Goal: Task Accomplishment & Management: Manage account settings

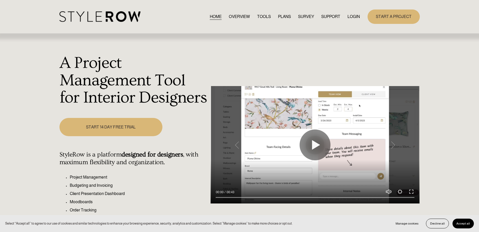
click at [354, 17] on link "LOGIN" at bounding box center [353, 16] width 12 height 7
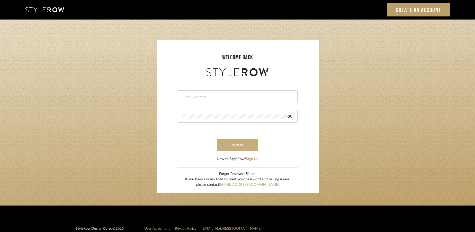
type input "[EMAIL_ADDRESS][DOMAIN_NAME]"
click at [246, 146] on button "sign in" at bounding box center [237, 145] width 41 height 12
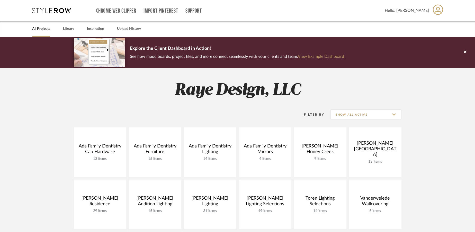
click at [432, 121] on project-collections "Explore the Client Dashboard in Action! See how mood boards, project files, and…" at bounding box center [237, 230] width 475 height 387
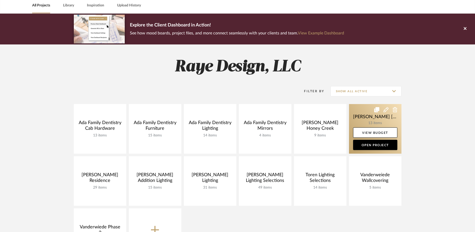
scroll to position [33, 0]
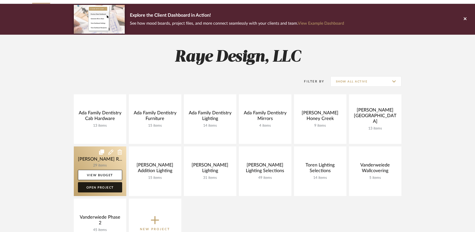
click at [95, 190] on link "Open Project" at bounding box center [100, 187] width 44 height 10
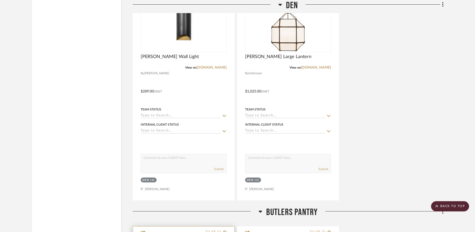
scroll to position [2891, 0]
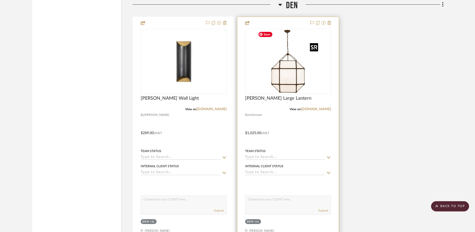
click at [283, 72] on img "0" at bounding box center [288, 61] width 64 height 64
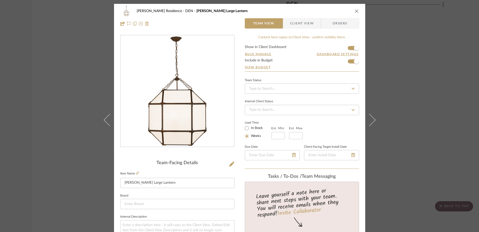
click at [355, 12] on icon "close" at bounding box center [356, 11] width 4 height 4
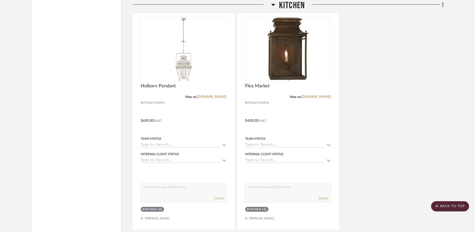
scroll to position [3398, 0]
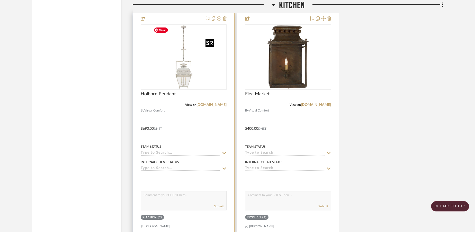
click at [179, 74] on div at bounding box center [184, 56] width 86 height 65
click at [188, 79] on img "0" at bounding box center [183, 57] width 64 height 64
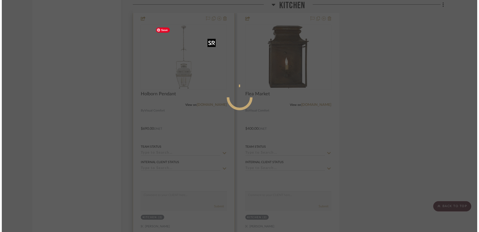
scroll to position [0, 0]
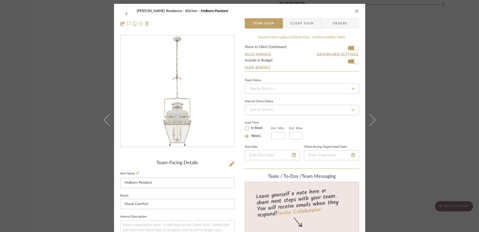
click at [354, 12] on icon "close" at bounding box center [356, 11] width 4 height 4
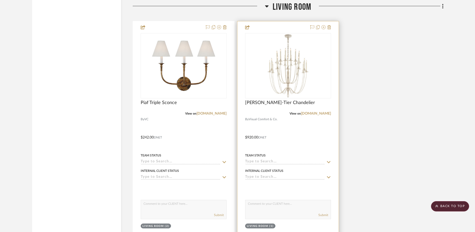
scroll to position [3639, 0]
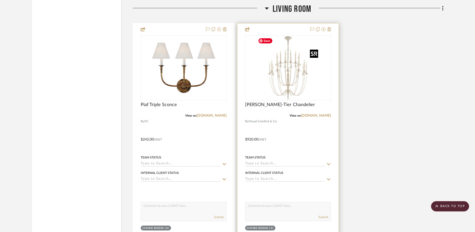
click at [286, 71] on div at bounding box center [288, 67] width 86 height 65
click at [282, 89] on img "0" at bounding box center [288, 68] width 64 height 64
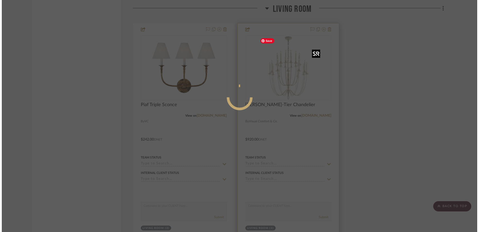
scroll to position [0, 0]
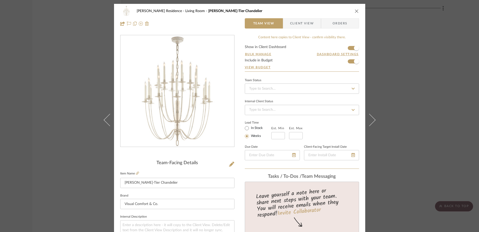
drag, startPoint x: 169, startPoint y: 114, endPoint x: 296, endPoint y: 0, distance: 170.3
click at [0, 0] on div "Carll Residence Living Room Erika Two-Tier Chandelier Team View Client View Ord…" at bounding box center [239, 116] width 479 height 232
click at [355, 10] on icon "close" at bounding box center [356, 11] width 4 height 4
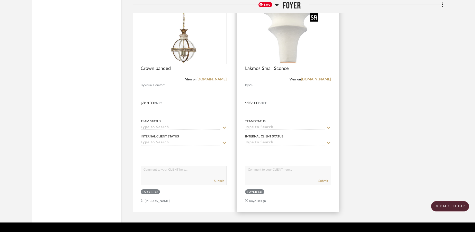
scroll to position [4192, 0]
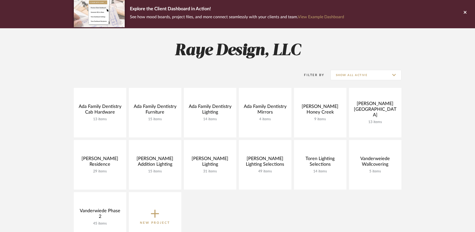
scroll to position [33, 0]
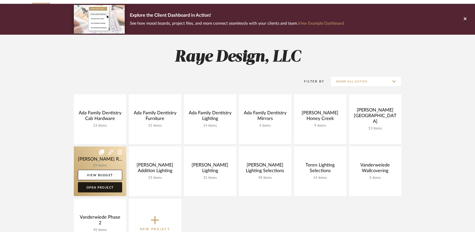
click at [106, 187] on link "Open Project" at bounding box center [100, 187] width 44 height 10
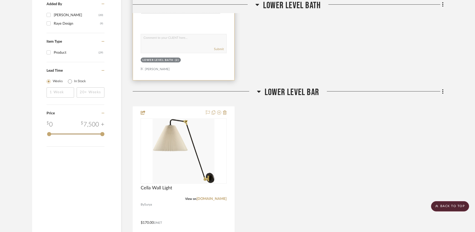
scroll to position [560, 0]
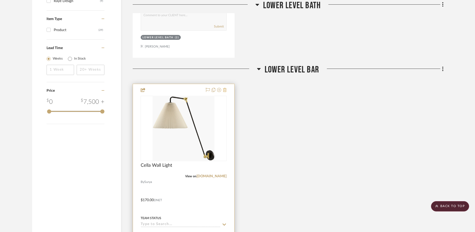
click at [225, 91] on icon at bounding box center [225, 90] width 4 height 4
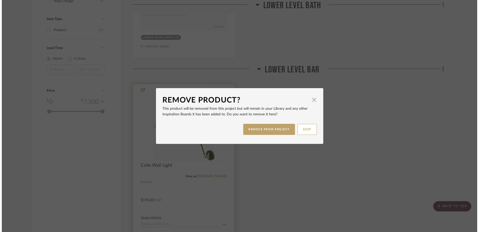
scroll to position [0, 0]
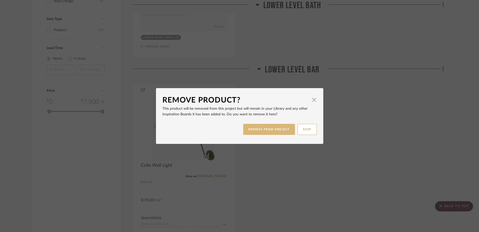
click at [262, 133] on button "REMOVE FROM PROJECT" at bounding box center [269, 129] width 52 height 11
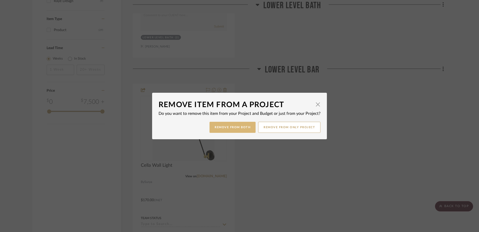
click at [245, 128] on button "Remove from Both" at bounding box center [232, 127] width 46 height 11
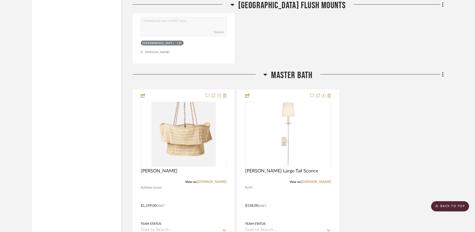
scroll to position [856, 0]
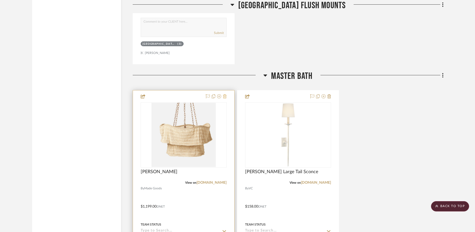
click at [226, 97] on icon at bounding box center [225, 96] width 4 height 4
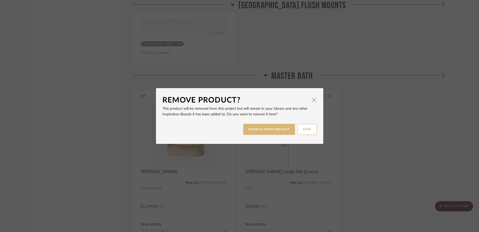
click at [263, 125] on button "REMOVE FROM PROJECT" at bounding box center [269, 129] width 52 height 11
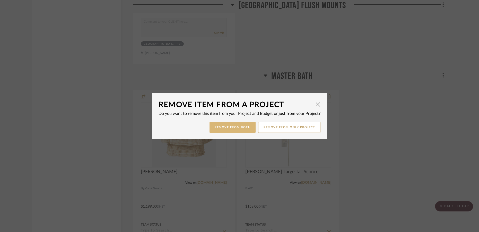
click at [235, 127] on button "Remove from Both" at bounding box center [232, 127] width 46 height 11
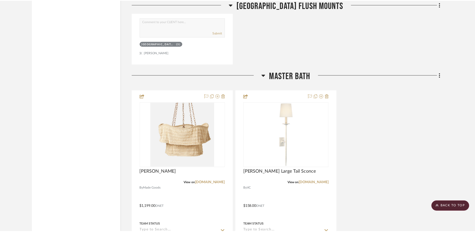
scroll to position [856, 0]
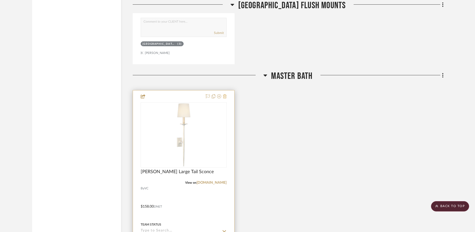
click at [226, 97] on icon at bounding box center [225, 96] width 4 height 4
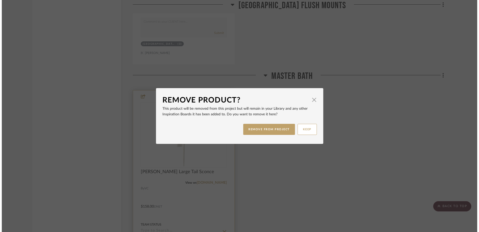
scroll to position [0, 0]
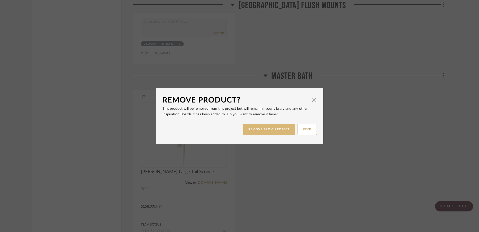
click at [248, 128] on button "REMOVE FROM PROJECT" at bounding box center [269, 129] width 52 height 11
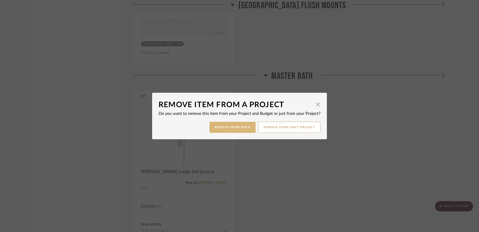
click at [244, 127] on button "Remove from Both" at bounding box center [232, 127] width 46 height 11
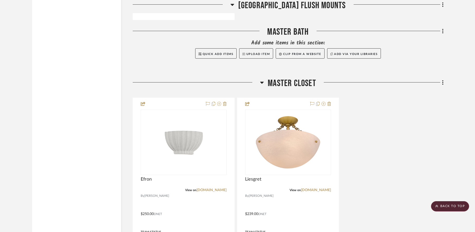
scroll to position [902, 0]
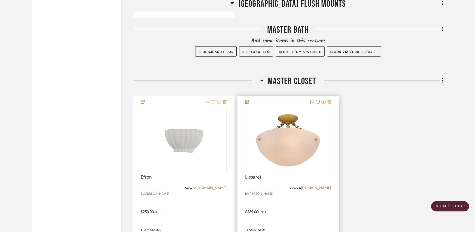
click at [329, 103] on icon at bounding box center [329, 102] width 4 height 4
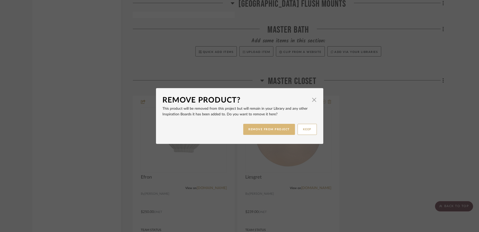
click at [275, 129] on button "REMOVE FROM PROJECT" at bounding box center [269, 129] width 52 height 11
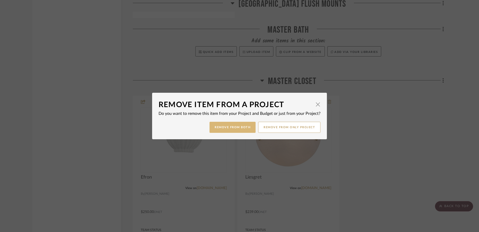
click at [241, 125] on button "Remove from Both" at bounding box center [232, 127] width 46 height 11
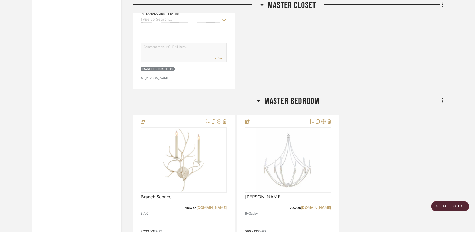
scroll to position [1135, 0]
click at [228, 121] on div at bounding box center [183, 227] width 101 height 225
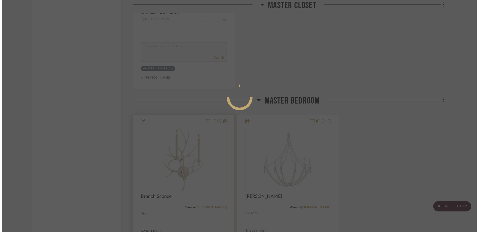
scroll to position [0, 0]
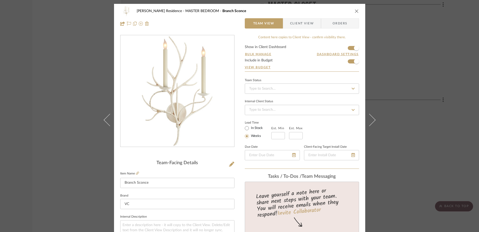
click at [356, 9] on icon "close" at bounding box center [356, 11] width 4 height 4
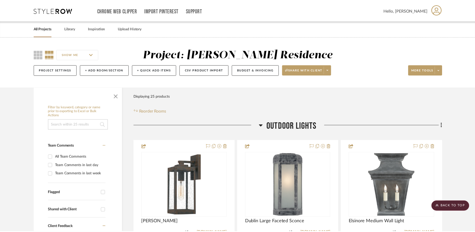
scroll to position [1135, 0]
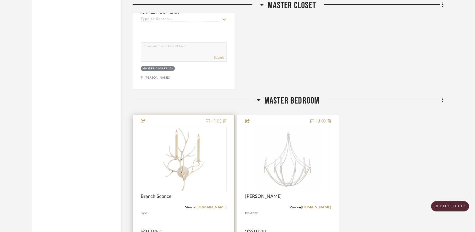
click at [226, 122] on icon at bounding box center [225, 121] width 4 height 4
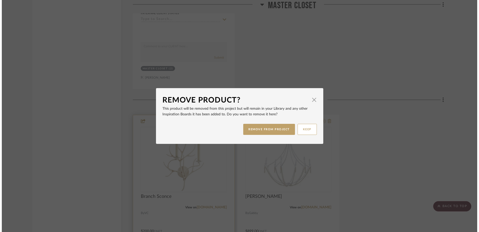
scroll to position [0, 0]
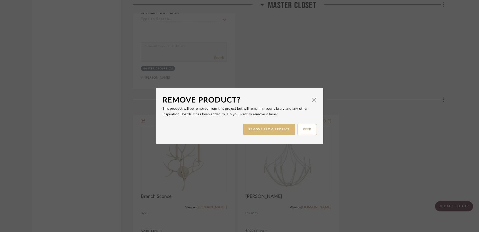
click at [249, 129] on button "REMOVE FROM PROJECT" at bounding box center [269, 129] width 52 height 11
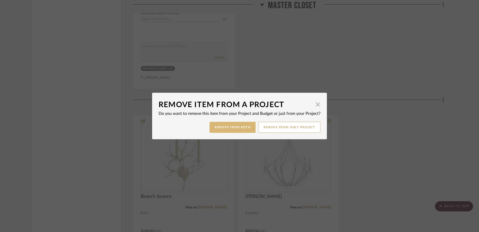
click at [238, 126] on button "Remove from Both" at bounding box center [232, 127] width 46 height 11
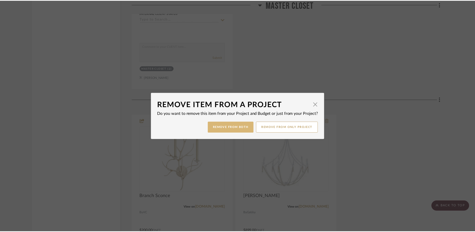
scroll to position [1135, 0]
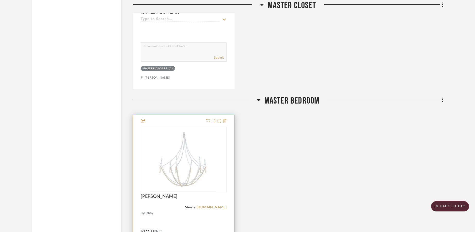
click at [225, 122] on icon at bounding box center [225, 121] width 4 height 4
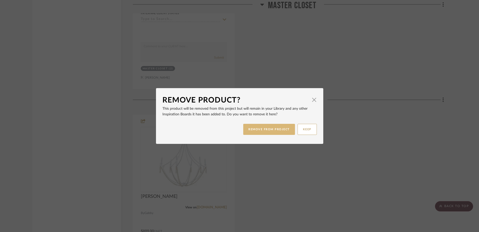
click at [256, 129] on button "REMOVE FROM PROJECT" at bounding box center [269, 129] width 52 height 11
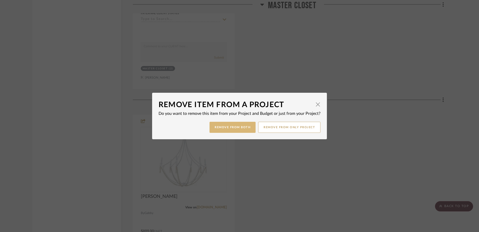
click at [242, 126] on button "Remove from Both" at bounding box center [232, 127] width 46 height 11
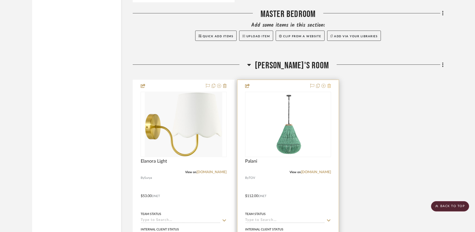
click at [331, 86] on icon at bounding box center [329, 86] width 4 height 4
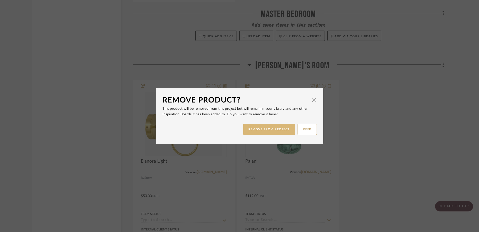
click at [279, 130] on button "REMOVE FROM PROJECT" at bounding box center [269, 129] width 52 height 11
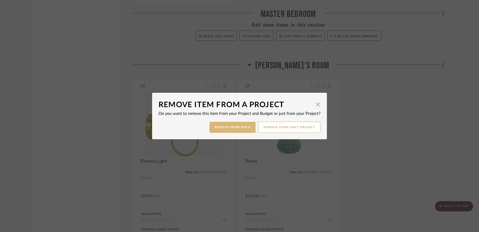
click at [244, 128] on button "Remove from Both" at bounding box center [232, 127] width 46 height 11
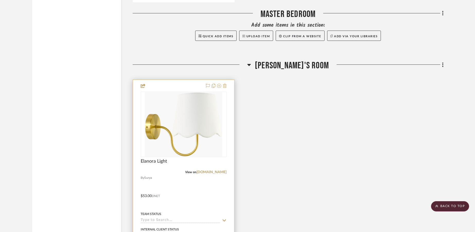
click at [225, 87] on icon at bounding box center [225, 86] width 4 height 4
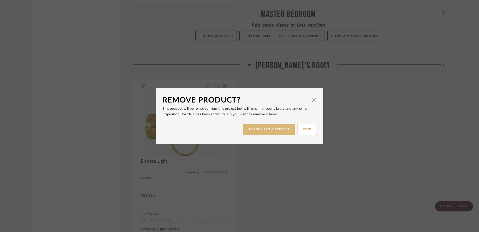
click at [255, 128] on button "REMOVE FROM PROJECT" at bounding box center [269, 129] width 52 height 11
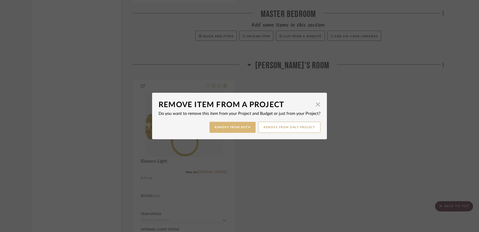
click at [239, 126] on button "Remove from Both" at bounding box center [232, 127] width 46 height 11
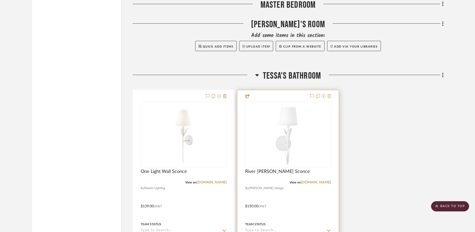
click at [328, 98] on icon at bounding box center [329, 96] width 4 height 4
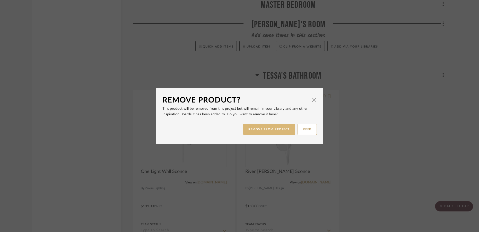
click at [278, 126] on button "REMOVE FROM PROJECT" at bounding box center [269, 129] width 52 height 11
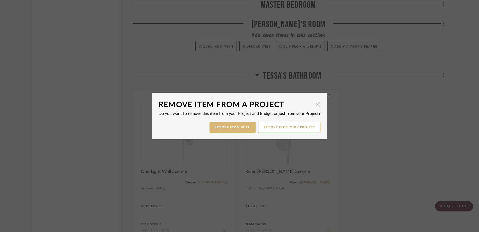
click at [234, 127] on button "Remove from Both" at bounding box center [232, 127] width 46 height 11
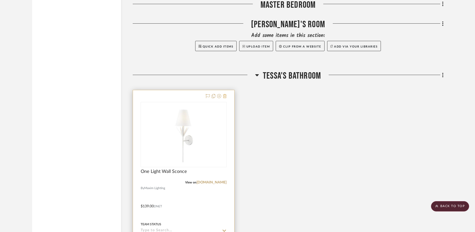
click at [226, 97] on icon at bounding box center [225, 96] width 4 height 4
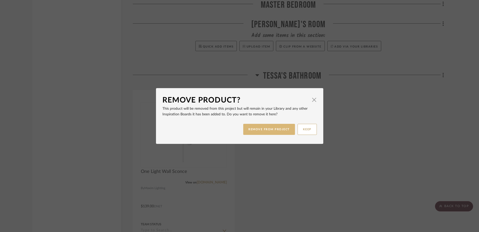
click at [255, 128] on button "REMOVE FROM PROJECT" at bounding box center [269, 129] width 52 height 11
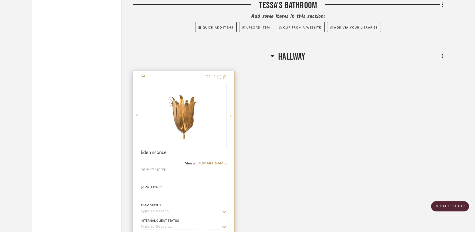
click at [224, 78] on icon at bounding box center [225, 77] width 4 height 4
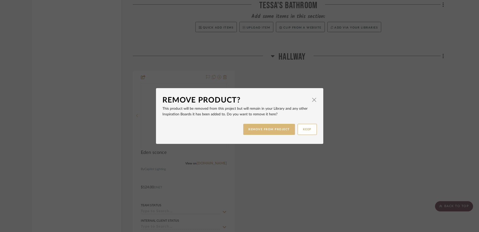
click at [248, 131] on button "REMOVE FROM PROJECT" at bounding box center [269, 129] width 52 height 11
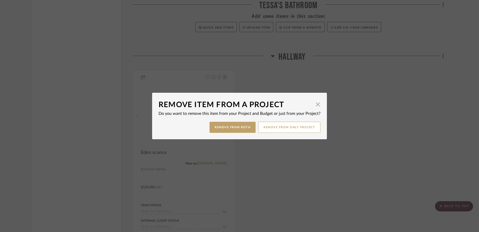
click at [248, 131] on button "Remove from Both" at bounding box center [232, 127] width 46 height 11
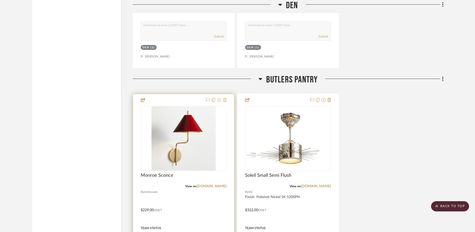
click at [224, 100] on icon at bounding box center [225, 100] width 4 height 4
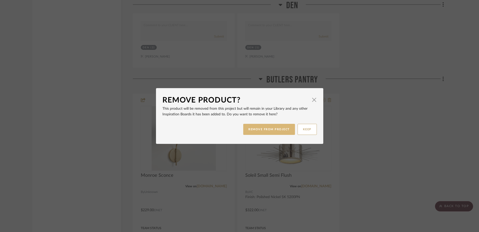
click at [249, 129] on button "REMOVE FROM PROJECT" at bounding box center [269, 129] width 52 height 11
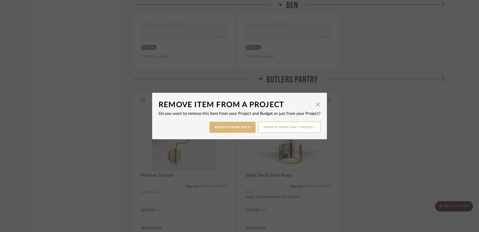
click at [240, 127] on button "Remove from Both" at bounding box center [232, 127] width 46 height 11
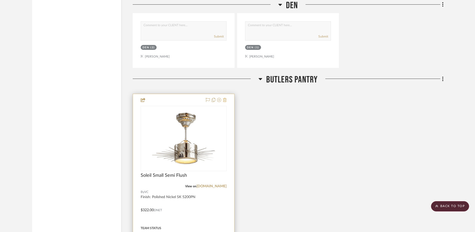
click at [226, 101] on icon at bounding box center [225, 100] width 4 height 4
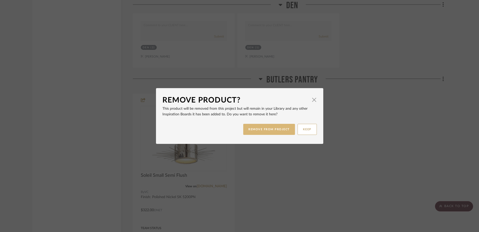
click at [260, 131] on button "REMOVE FROM PROJECT" at bounding box center [269, 129] width 52 height 11
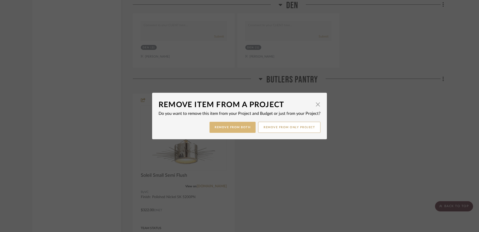
click at [244, 127] on button "Remove from Both" at bounding box center [232, 127] width 46 height 11
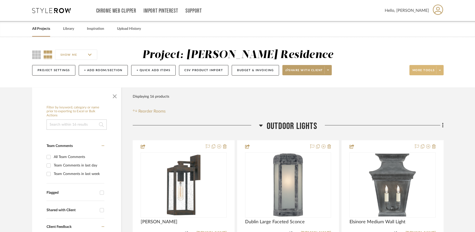
click at [439, 73] on span at bounding box center [439, 70] width 7 height 8
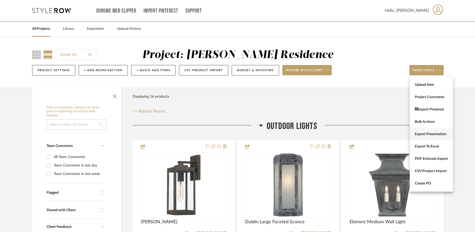
click at [420, 134] on span "Export Presentation" at bounding box center [431, 134] width 33 height 4
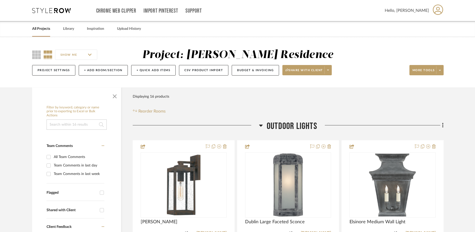
click at [46, 30] on link "All Projects" at bounding box center [41, 28] width 18 height 7
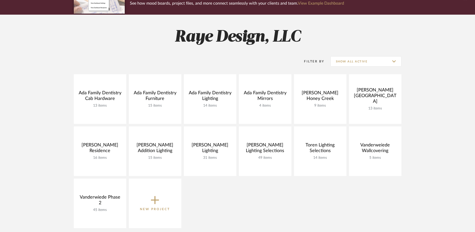
scroll to position [56, 0]
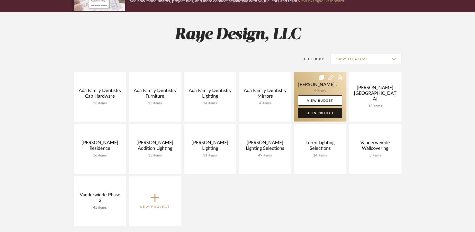
click at [316, 112] on link "Open Project" at bounding box center [320, 113] width 44 height 10
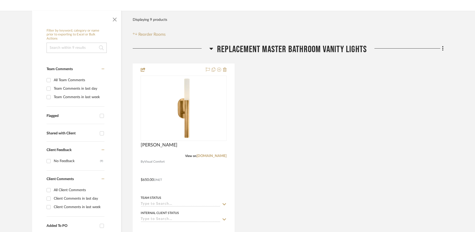
scroll to position [76, 0]
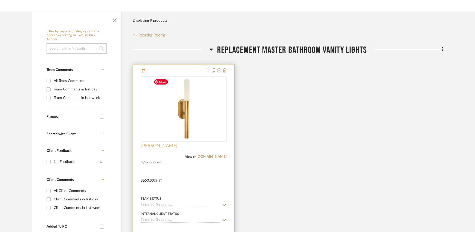
click at [157, 144] on span "Rousseau" at bounding box center [159, 146] width 37 height 6
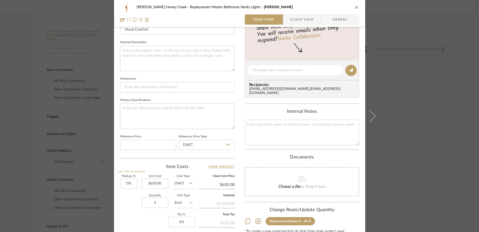
scroll to position [174, 0]
click at [422, 107] on div "Ben Vanderweide Honey Creek Replacement Master Bathroom Vanity Lights Rousseau …" at bounding box center [239, 116] width 479 height 232
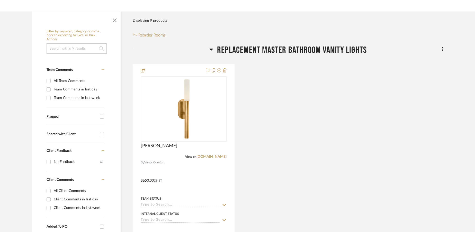
scroll to position [0, 0]
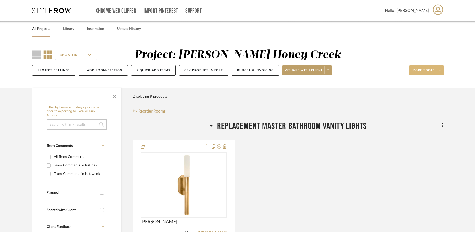
click at [443, 71] on span at bounding box center [439, 70] width 7 height 8
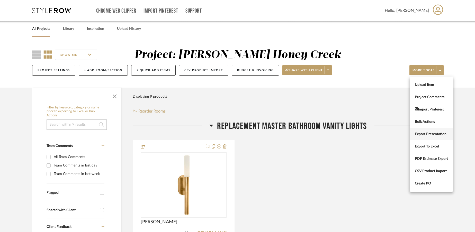
click at [431, 136] on span "Export Presentation" at bounding box center [431, 134] width 33 height 4
